Goal: Information Seeking & Learning: Learn about a topic

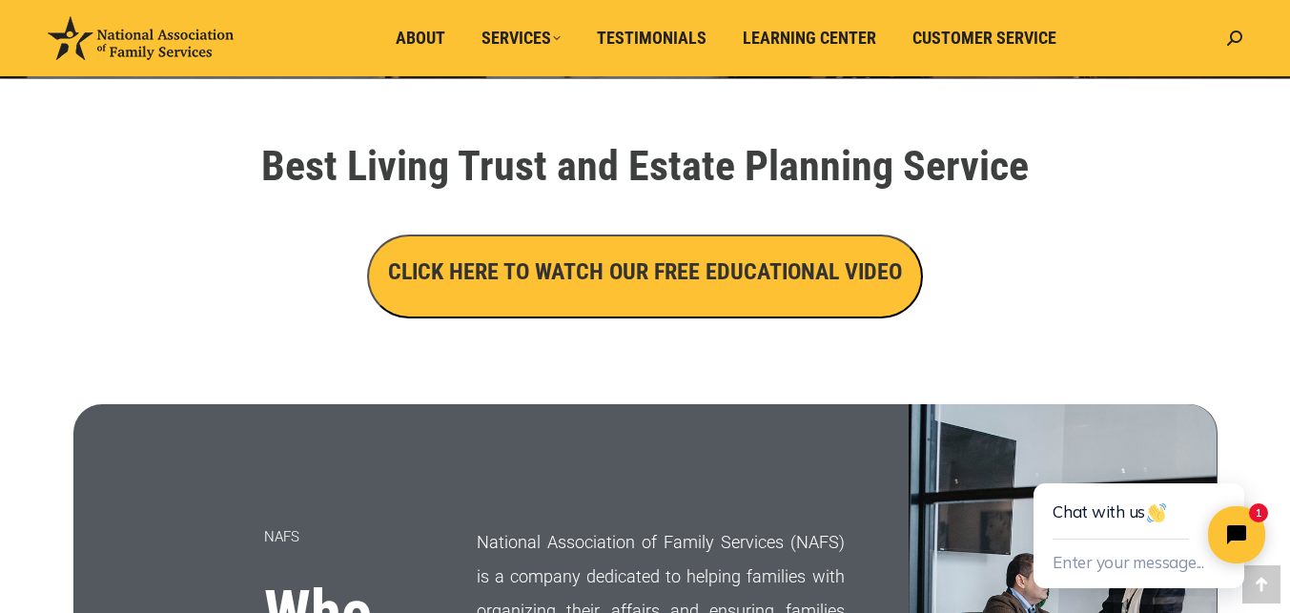
scroll to position [667, 0]
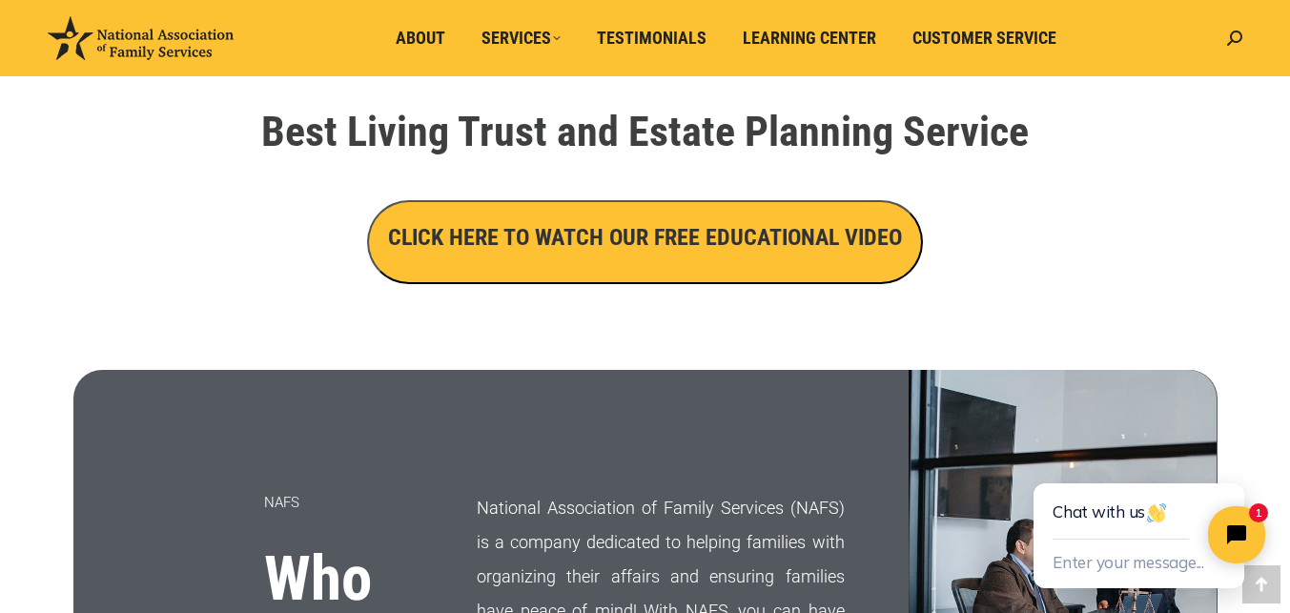
click at [619, 224] on h3 "CLICK HERE TO WATCH OUR FREE EDUCATIONAL VIDEO" at bounding box center [645, 237] width 514 height 32
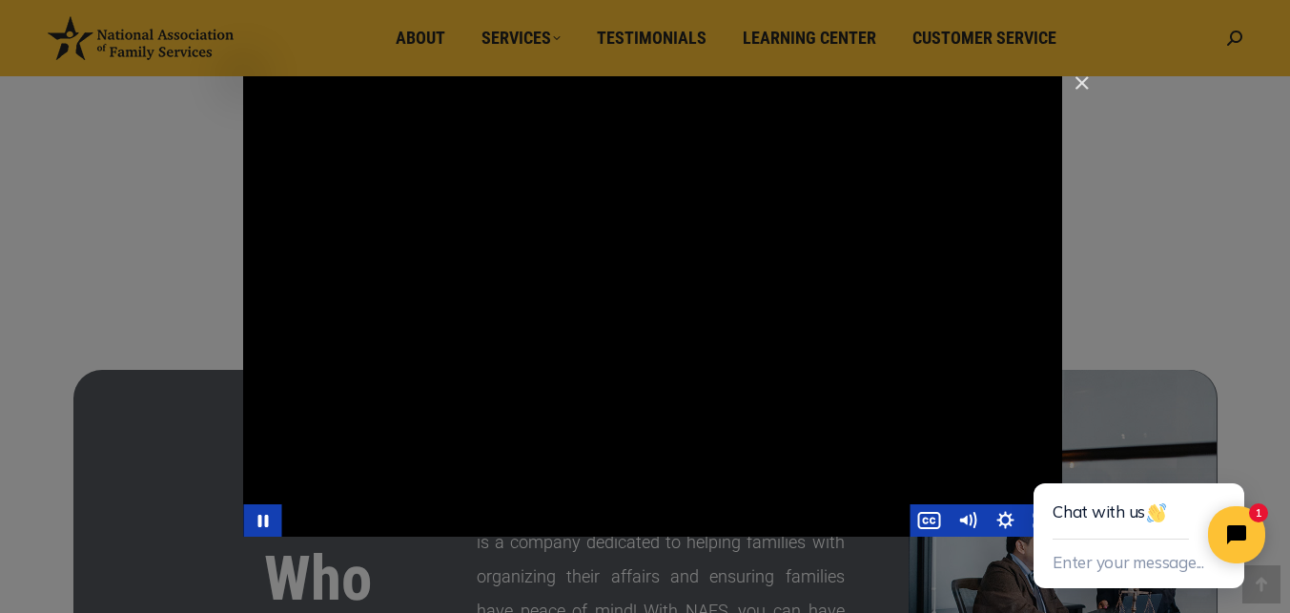
drag, startPoint x: 689, startPoint y: 348, endPoint x: 627, endPoint y: 371, distance: 66.0
click at [688, 348] on div "Main Video - Full Webinar (Emma) Landon V1.4" at bounding box center [652, 306] width 819 height 460
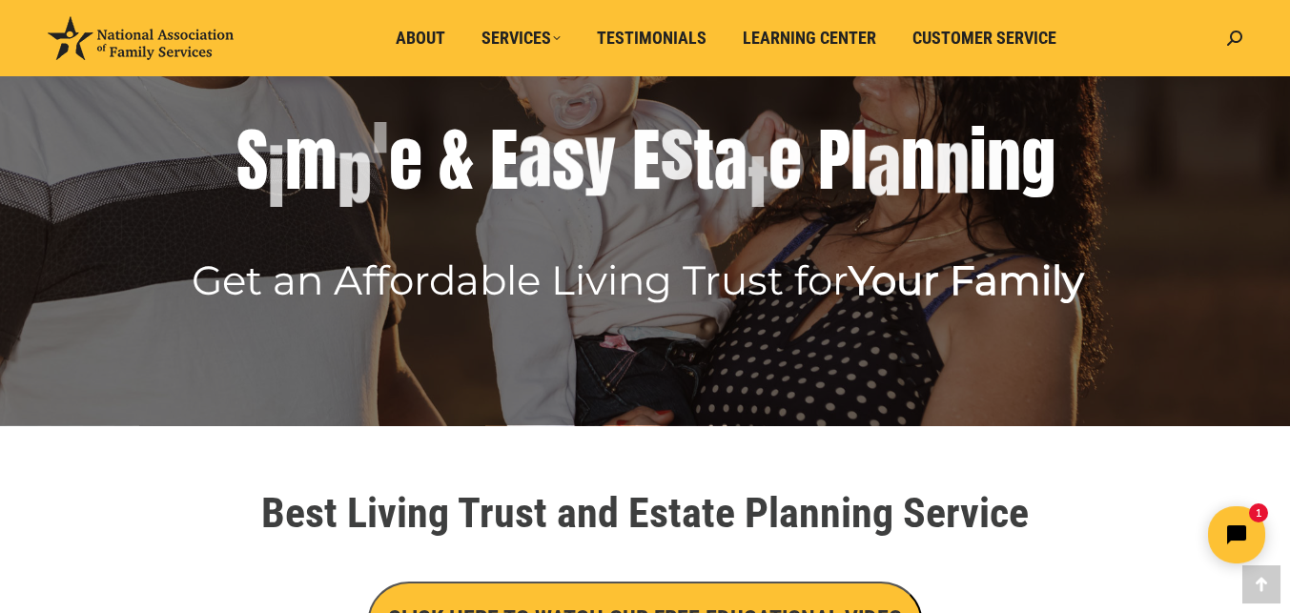
scroll to position [381, 0]
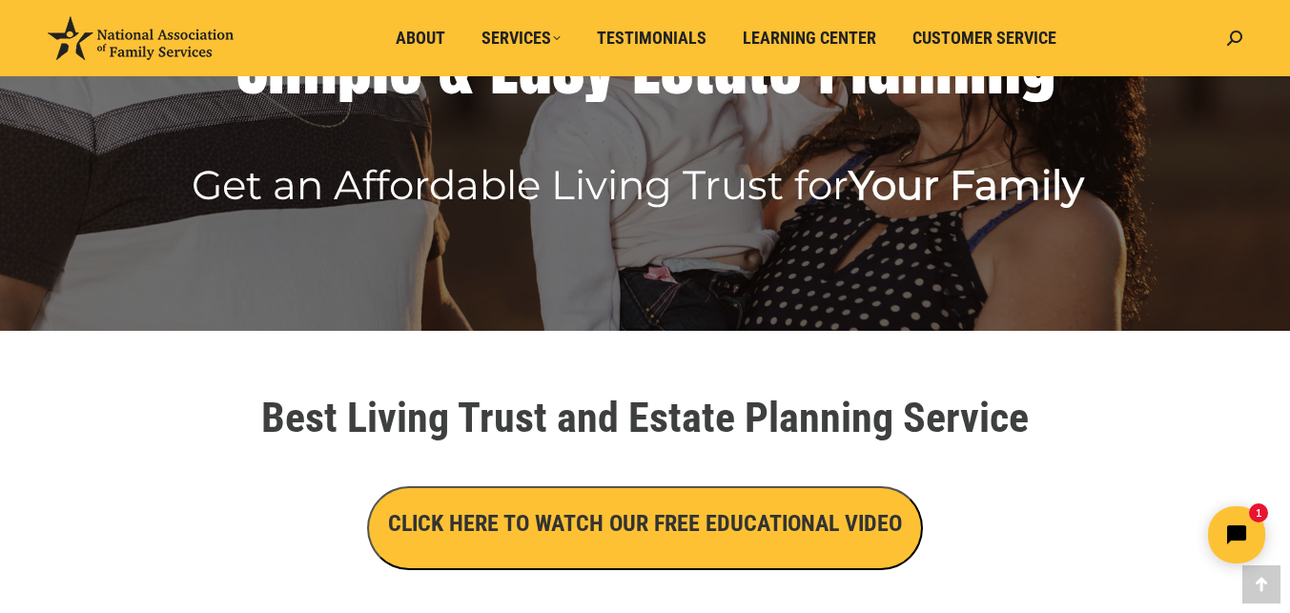
click at [611, 519] on h3 "CLICK HERE TO WATCH OUR FREE EDUCATIONAL VIDEO" at bounding box center [645, 523] width 514 height 32
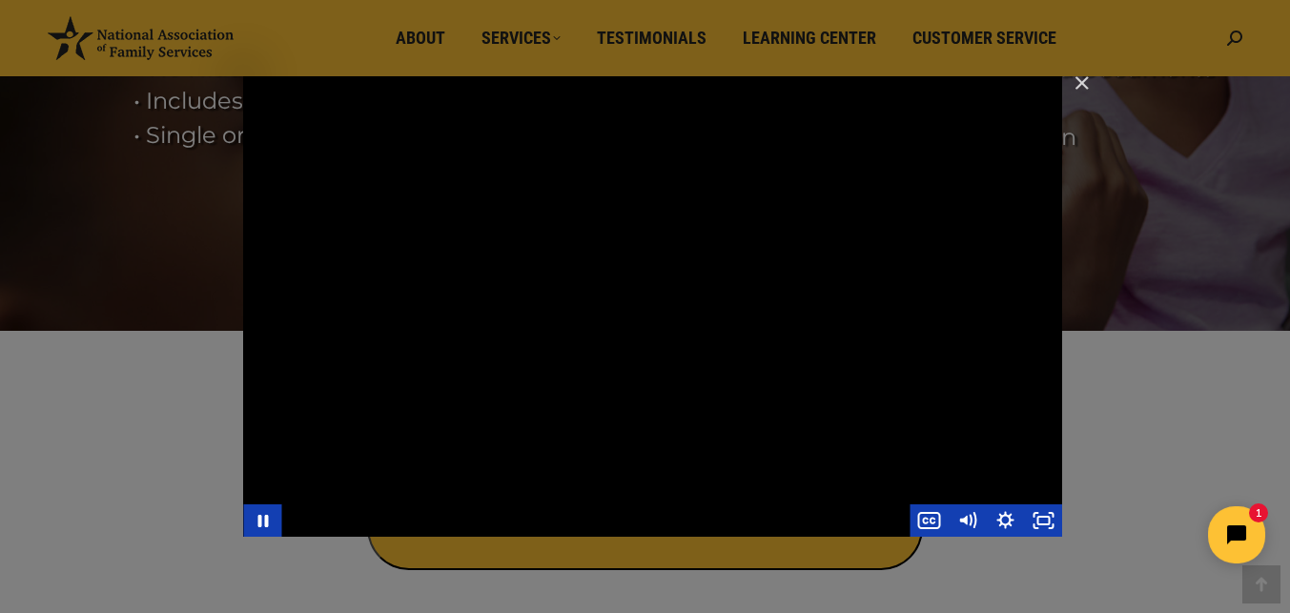
drag, startPoint x: 728, startPoint y: 416, endPoint x: 790, endPoint y: 412, distance: 62.1
click at [737, 409] on div "Main Video - Full Webinar (Emma) Landon V1.4" at bounding box center [652, 306] width 819 height 460
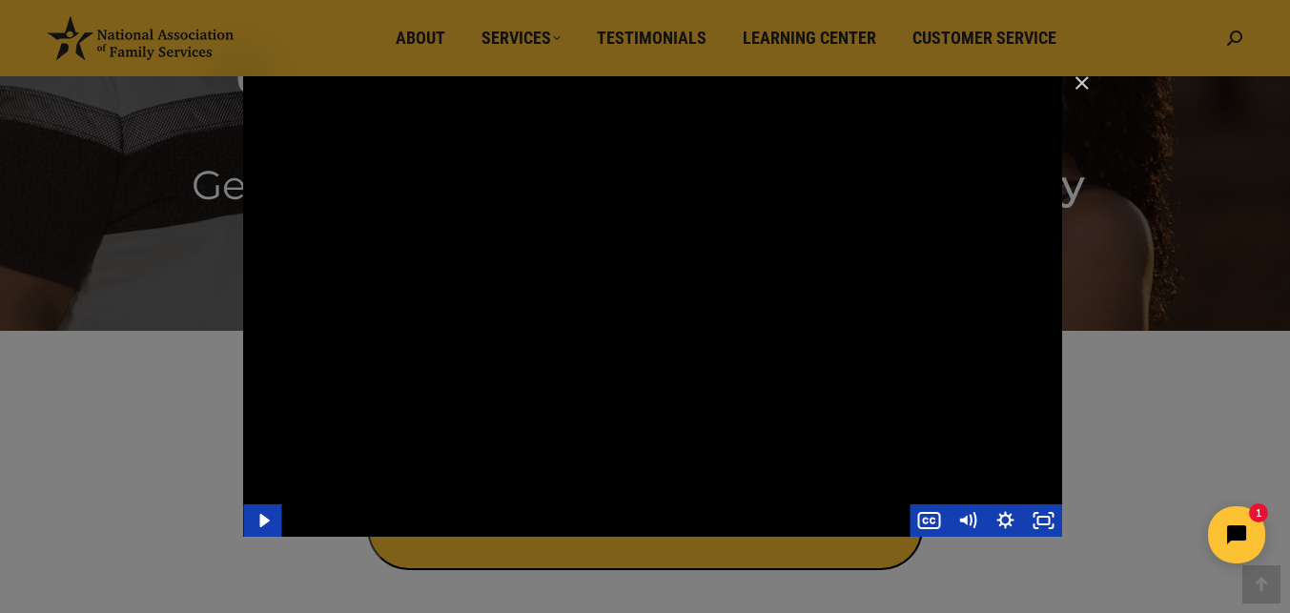
click at [745, 342] on div "Main Video - Full Webinar (Emma) Landon V1.4" at bounding box center [652, 306] width 819 height 460
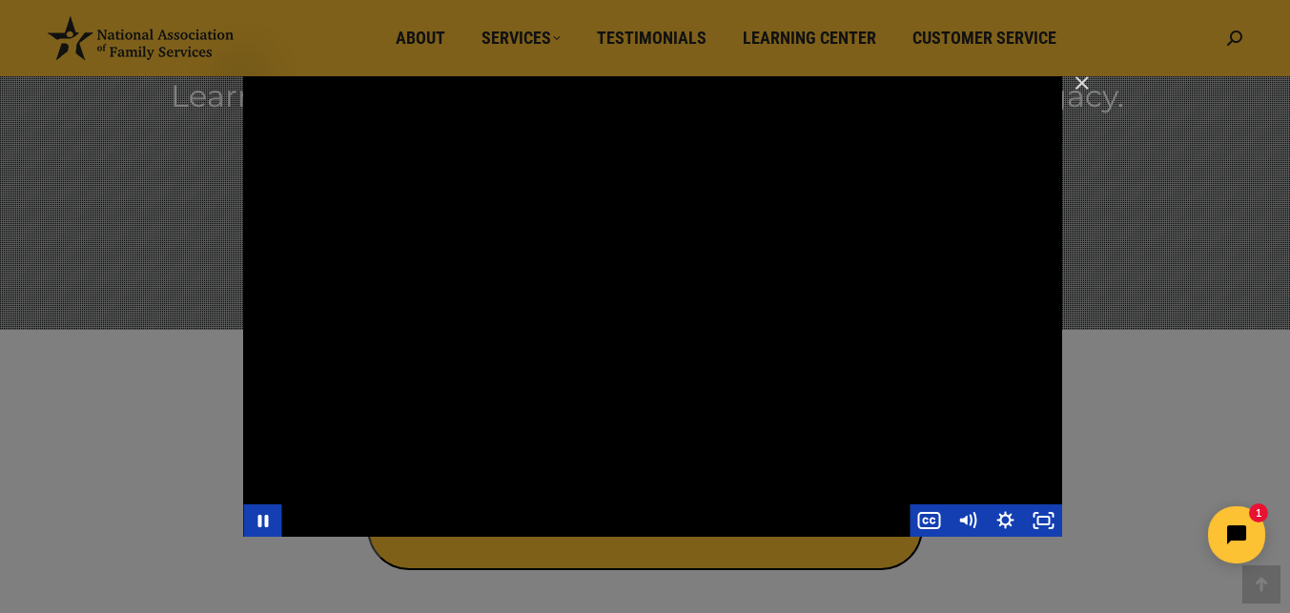
click at [662, 287] on div "Main Video - Full Webinar (Emma) Landon V1.4" at bounding box center [652, 306] width 819 height 460
drag, startPoint x: 677, startPoint y: 281, endPoint x: 672, endPoint y: 294, distance: 14.2
click at [672, 294] on div "Main Video - Full Webinar (Emma) Landon V1.4" at bounding box center [652, 306] width 819 height 460
click at [644, 294] on div "Main Video - Full Webinar (Emma) Landon V1.4" at bounding box center [652, 306] width 819 height 460
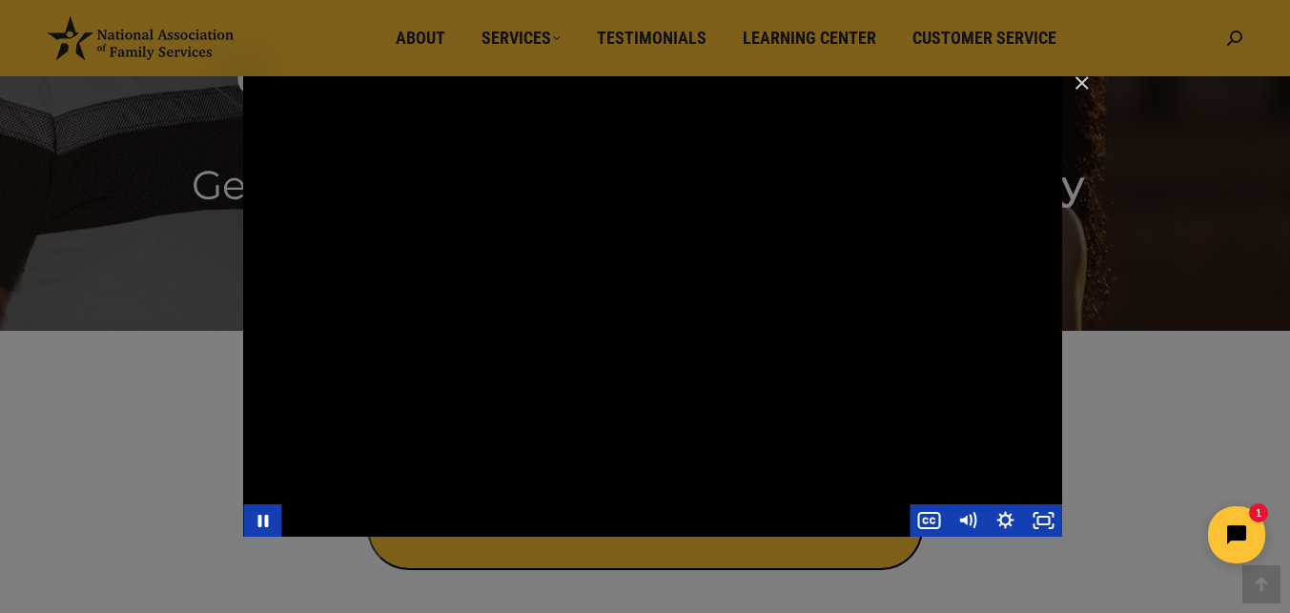
click at [447, 449] on div "Main Video - Full Webinar (Emma) Landon V1.4" at bounding box center [652, 306] width 819 height 460
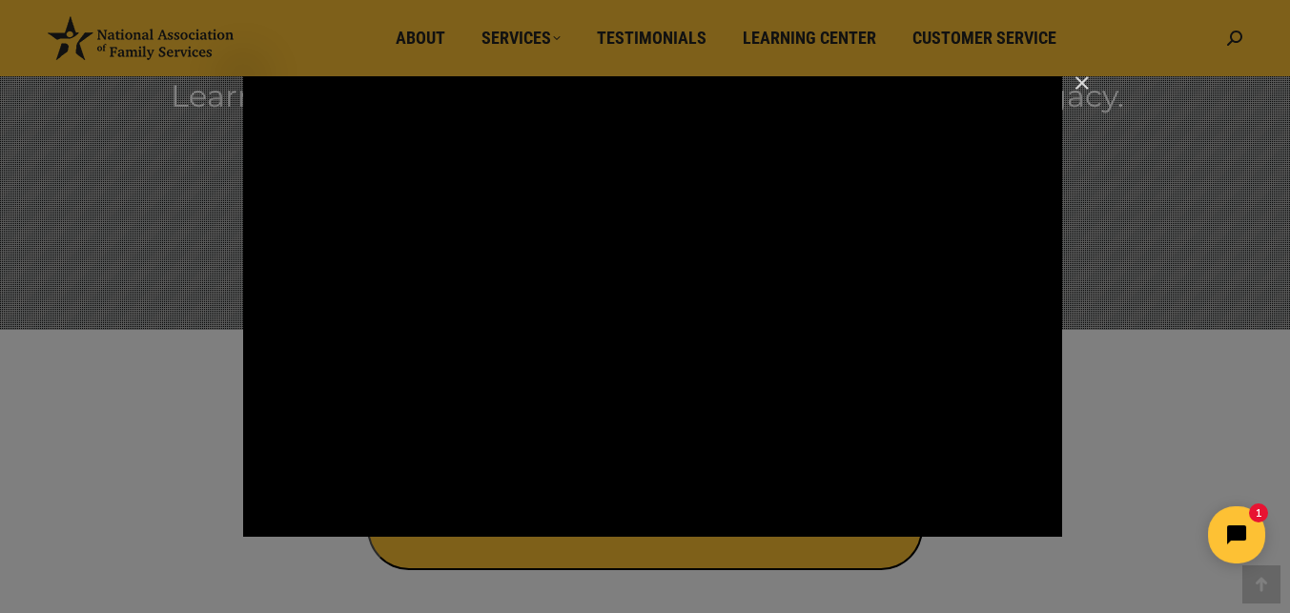
click at [447, 449] on div "Main Video - Full Webinar (Emma) Landon V1.4" at bounding box center [652, 306] width 819 height 460
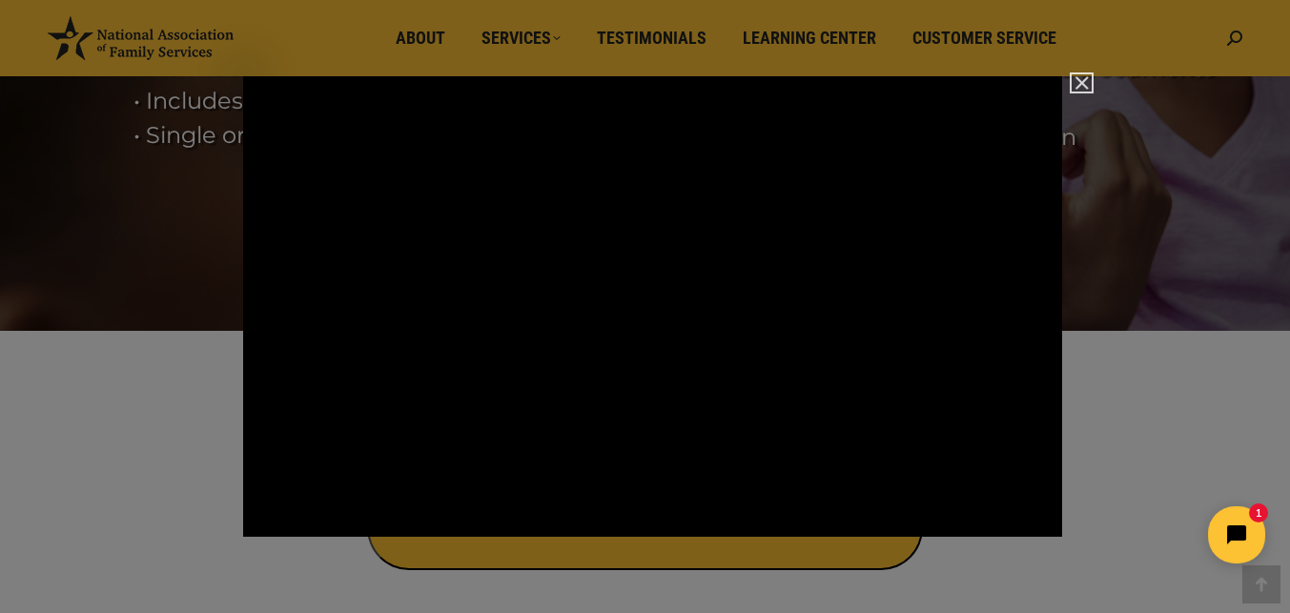
click at [1082, 84] on img "Close" at bounding box center [1073, 91] width 32 height 32
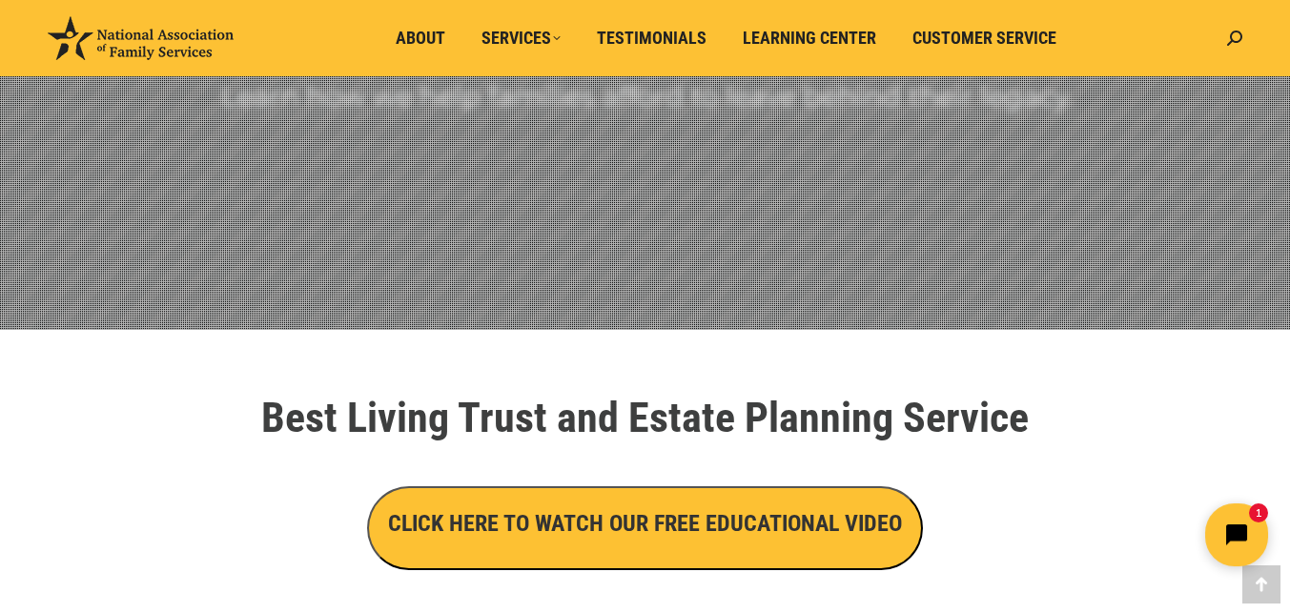
click at [1232, 535] on icon "Open chat widget" at bounding box center [1247, 535] width 30 height 30
